Goal: Check status

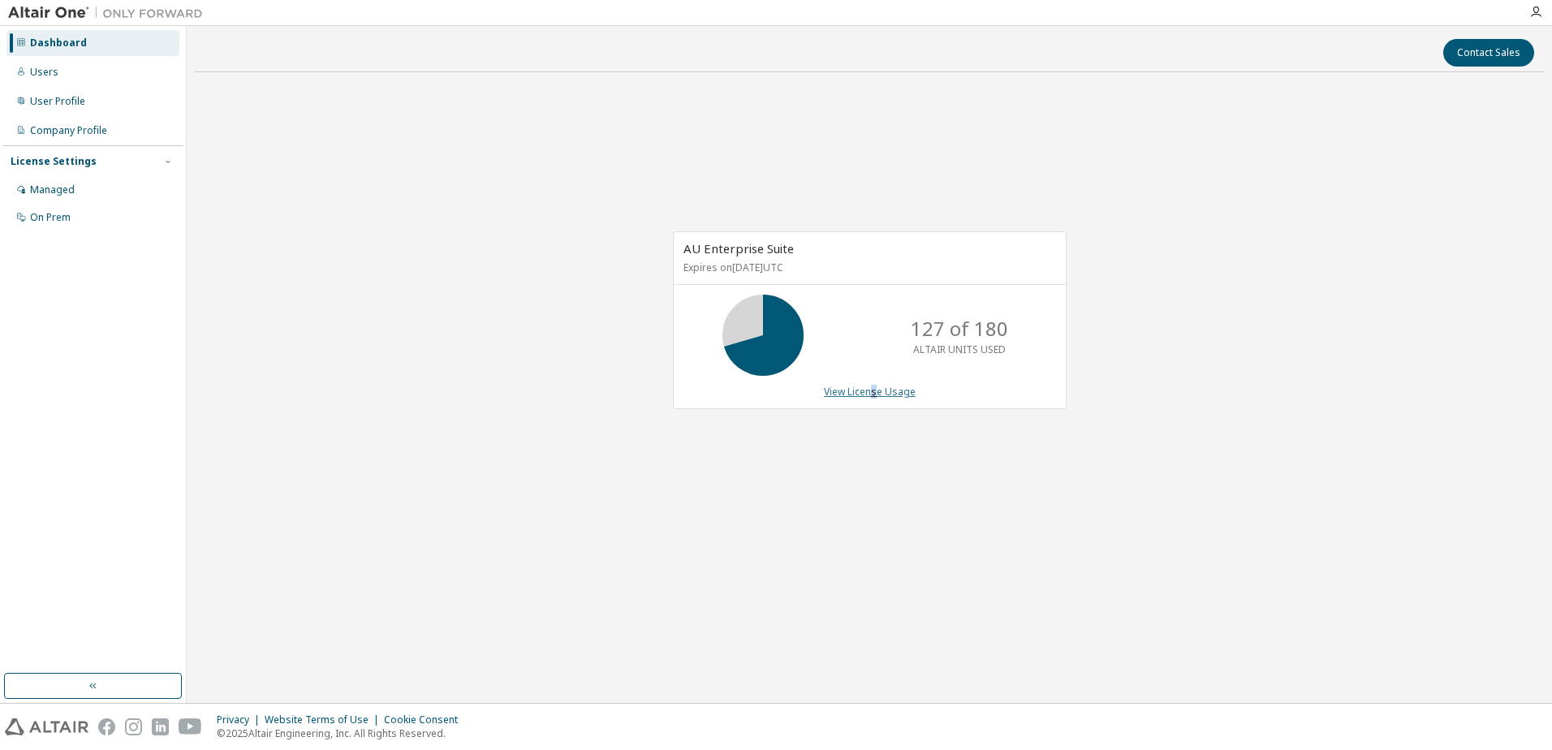
click at [876, 389] on link "View License Usage" at bounding box center [870, 392] width 92 height 14
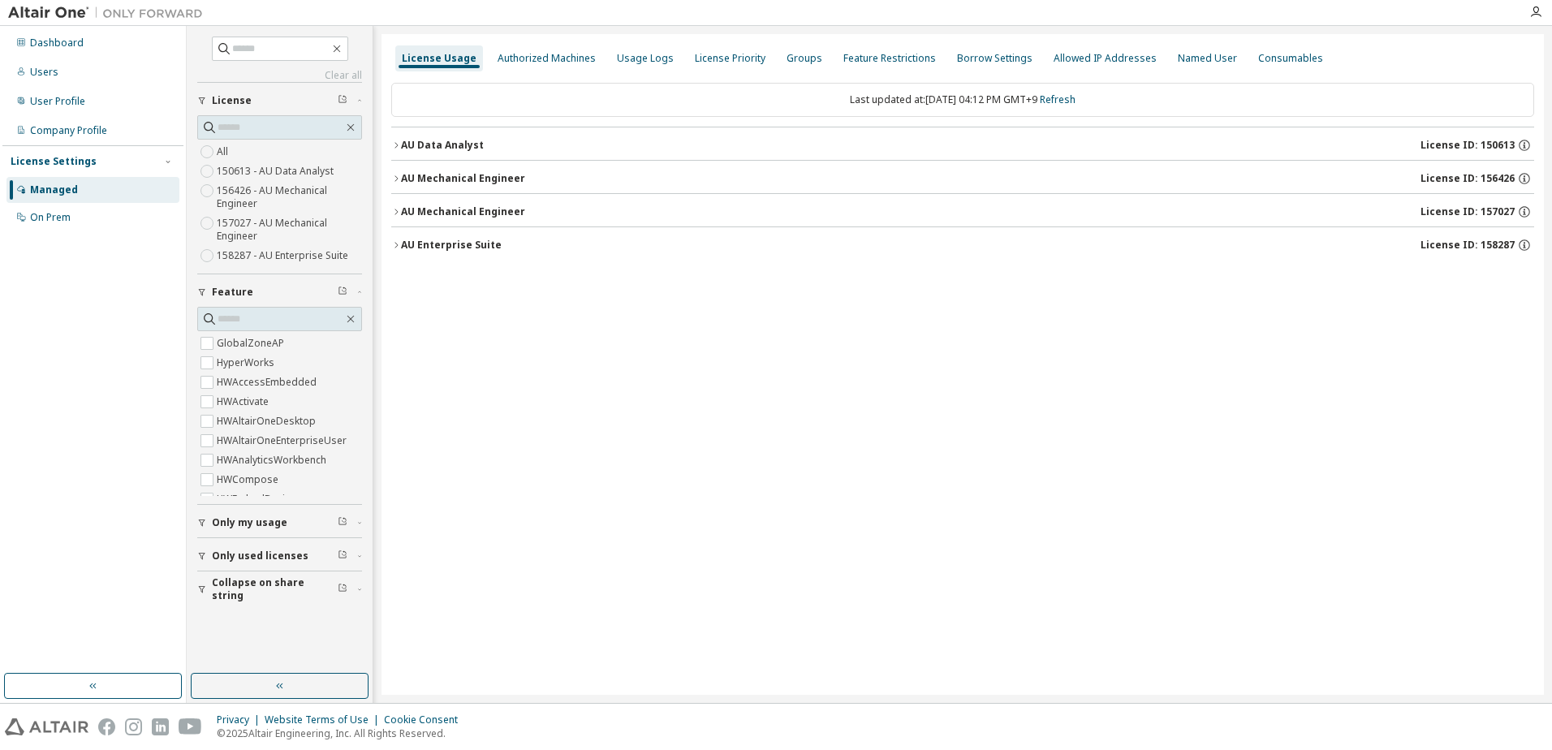
click at [398, 249] on icon "button" at bounding box center [396, 245] width 10 height 10
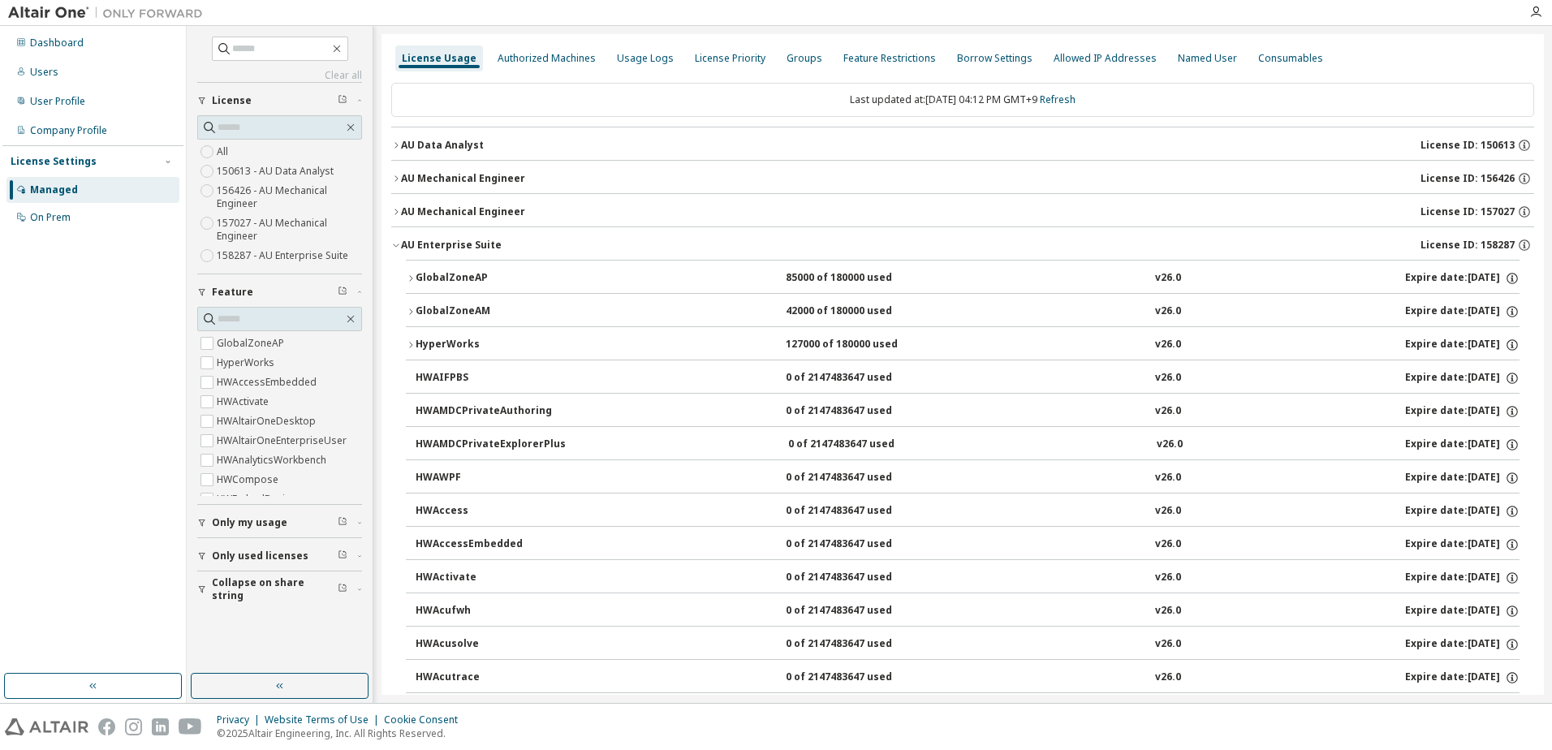
click at [412, 283] on button "GlobalZoneAP 85000 of 180000 used v26.0 Expire date: [DATE]" at bounding box center [963, 279] width 1114 height 36
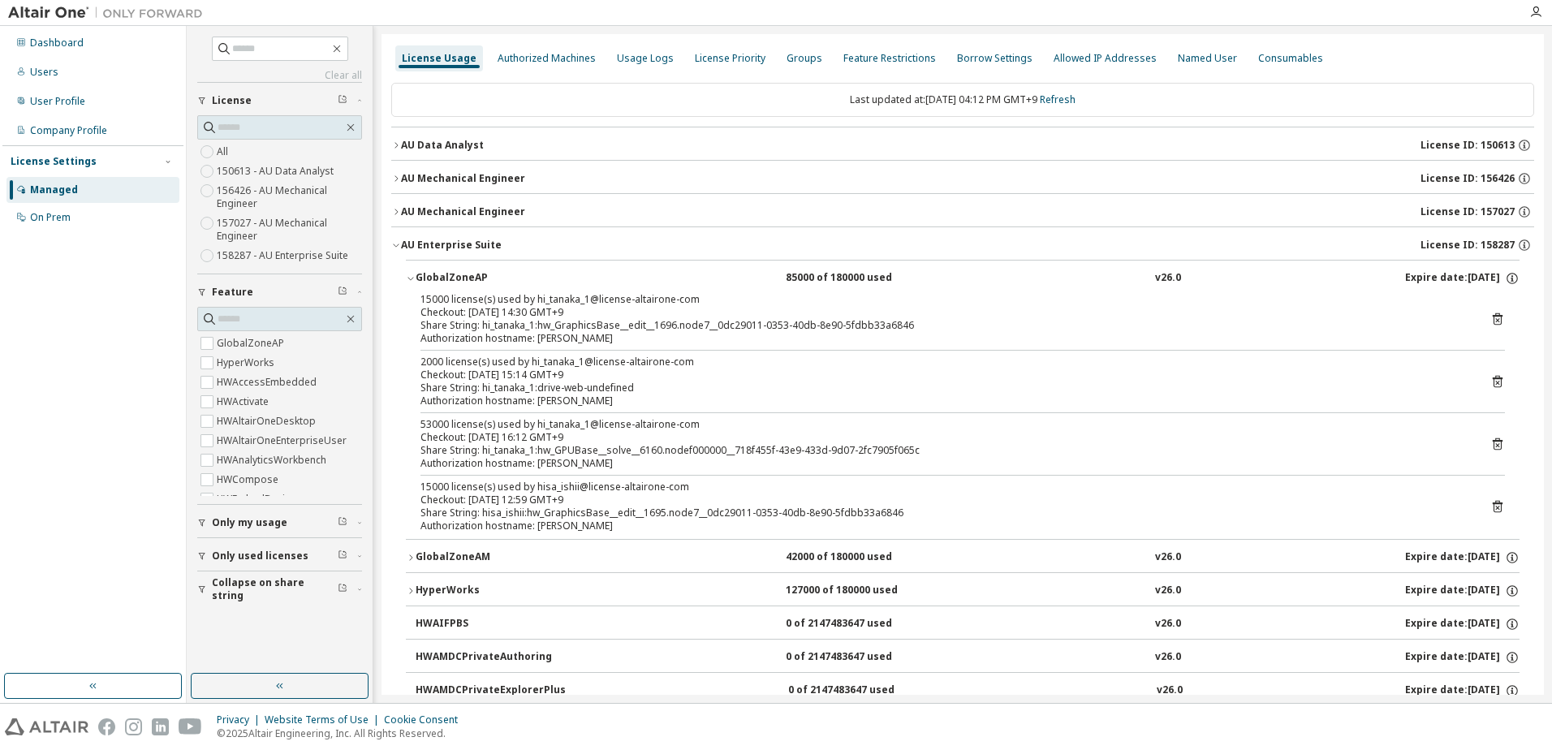
click at [393, 249] on icon "button" at bounding box center [396, 245] width 10 height 10
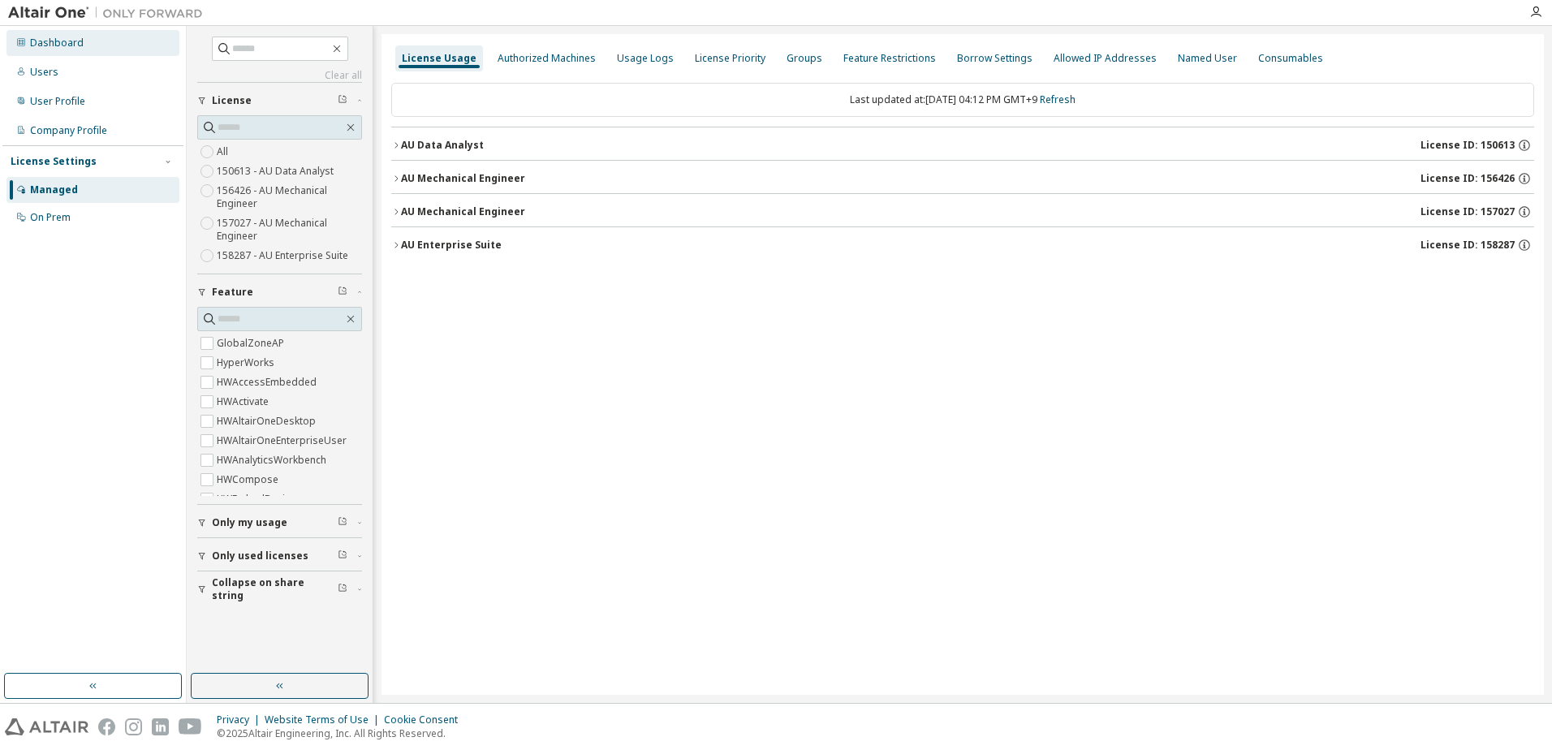
click at [55, 39] on div "Dashboard" at bounding box center [57, 43] width 54 height 13
